Goal: Task Accomplishment & Management: Complete application form

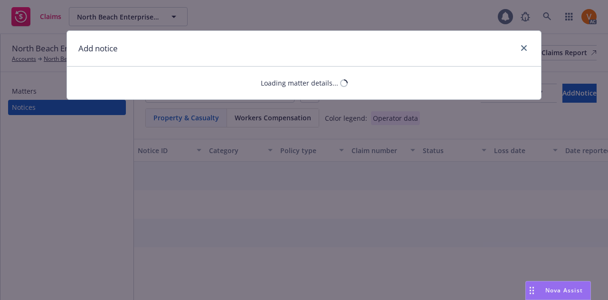
select select "COMMERCIAL_PROPERTY"
select select "open"
select select "CLAIM"
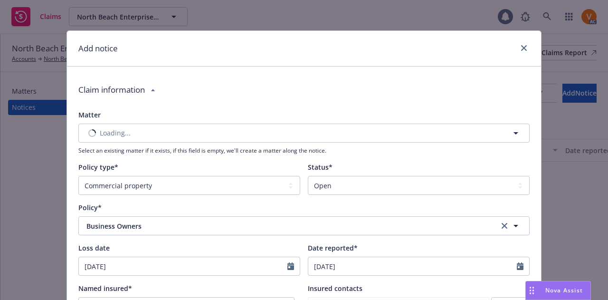
type textarea "x"
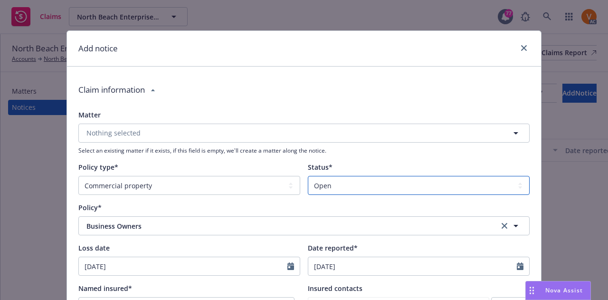
click at [344, 176] on select "Select a status Closed Open" at bounding box center [419, 185] width 222 height 19
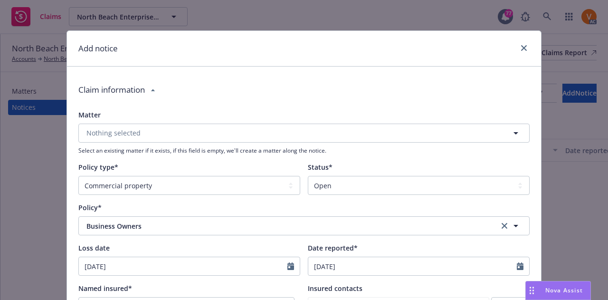
click at [362, 146] on span "Select an existing matter if it exists, if this field is empty, we'll create a …" at bounding box center [303, 150] width 451 height 8
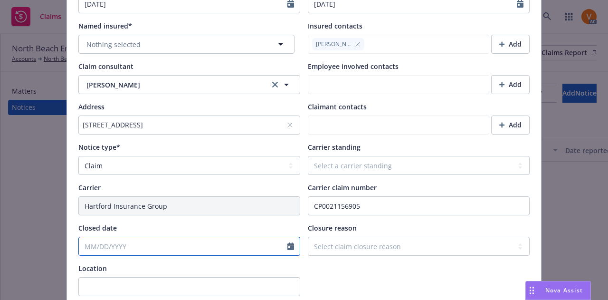
select select "8"
click at [223, 237] on input "Closed date" at bounding box center [183, 246] width 209 height 18
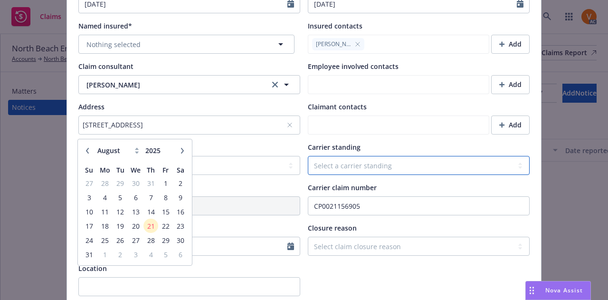
click at [337, 156] on select "Select a carrier standing Closed Not submitted Open Reopened Subrogated Withdra…" at bounding box center [419, 165] width 222 height 19
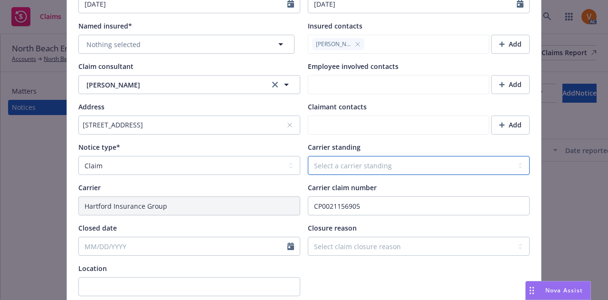
type textarea "x"
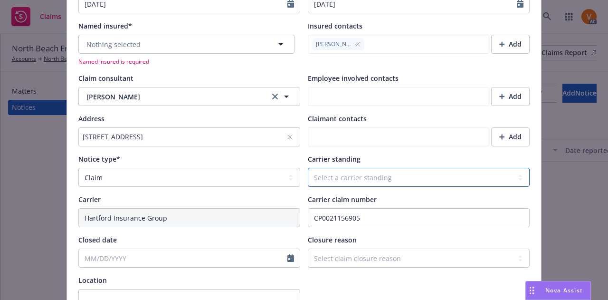
select select "OPEN"
click at [308, 168] on select "Select a carrier standing Closed Not submitted Open Reopened Subrogated Withdra…" at bounding box center [419, 177] width 222 height 19
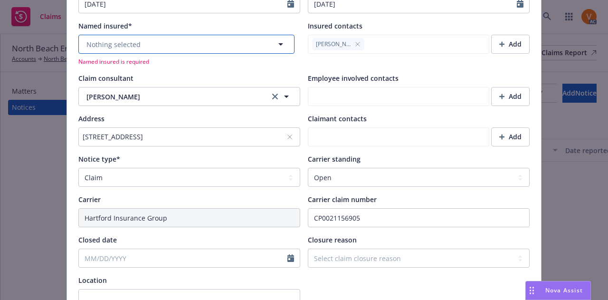
click at [196, 35] on button "Nothing selected" at bounding box center [186, 44] width 216 height 19
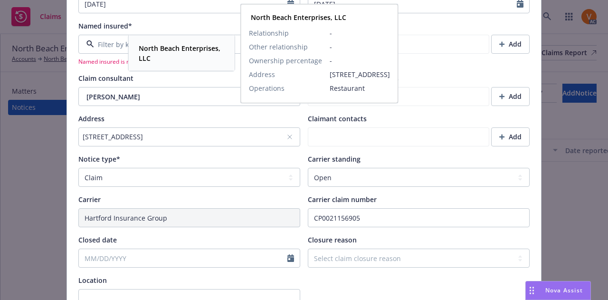
click at [192, 46] on strong "North Beach Enterprises, LLC" at bounding box center [180, 53] width 82 height 19
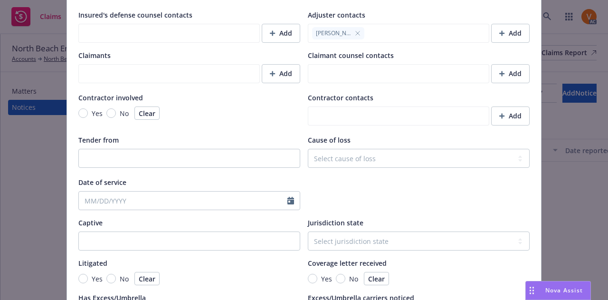
scroll to position [864, 0]
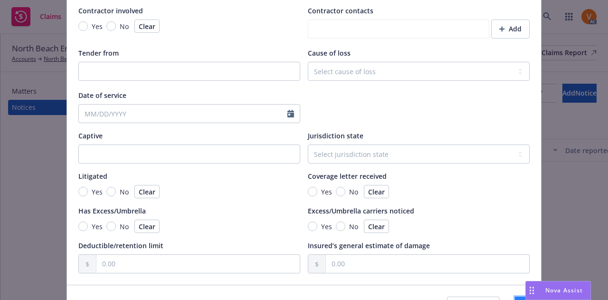
click at [515, 299] on span "Save" at bounding box center [522, 305] width 15 height 9
type textarea "x"
